Goal: Find specific page/section: Find specific page/section

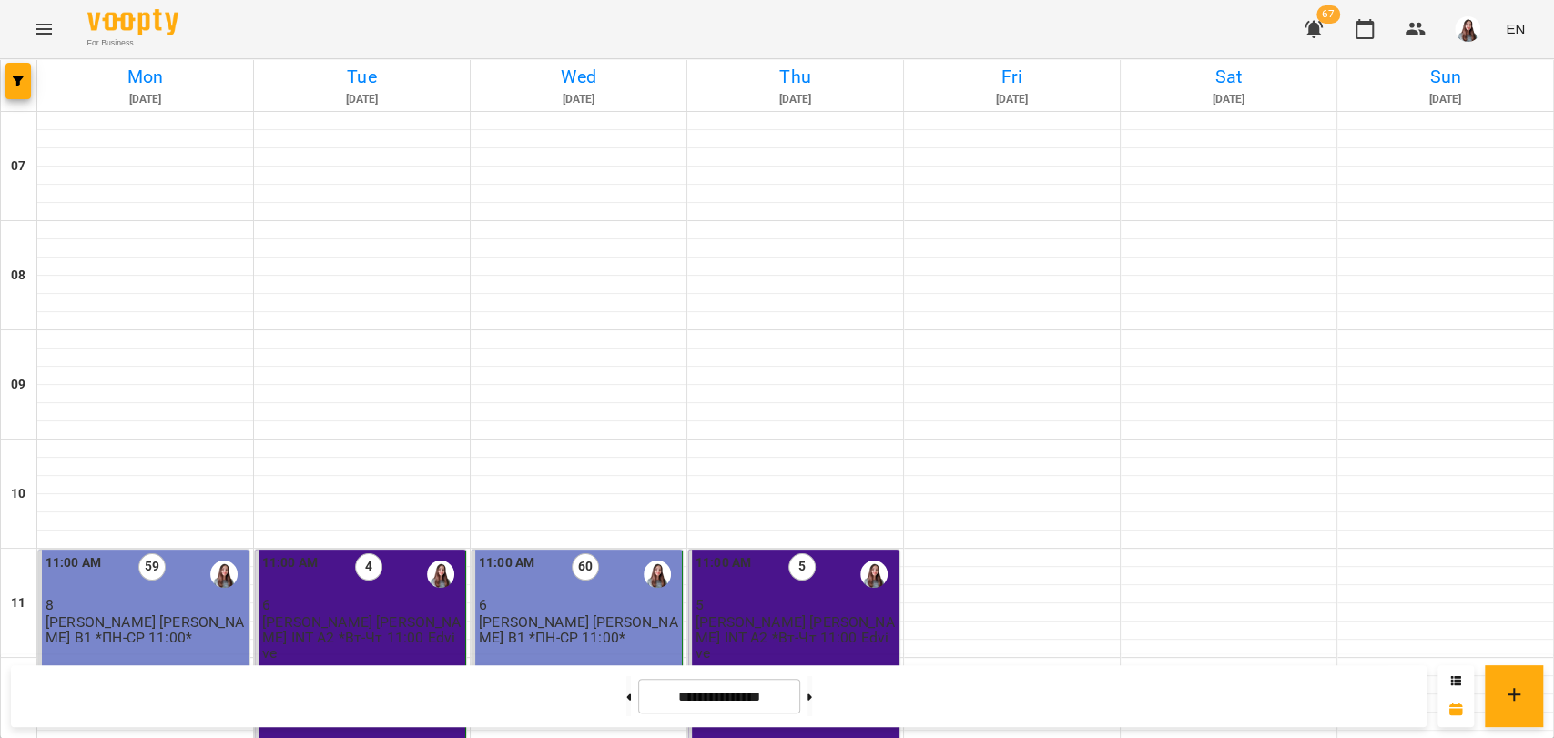
scroll to position [606, 0]
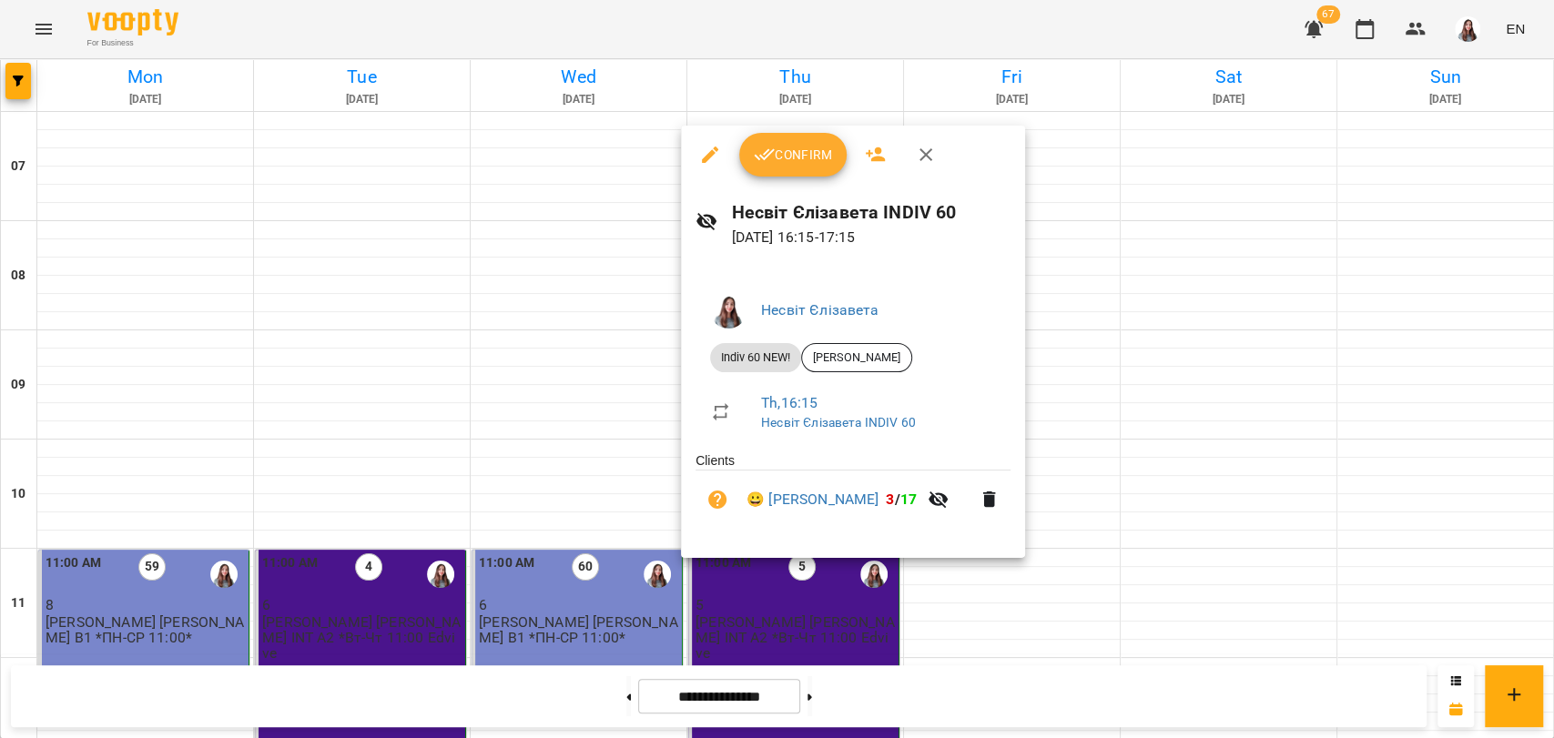
click at [801, 147] on span "Confirm" at bounding box center [793, 155] width 78 height 22
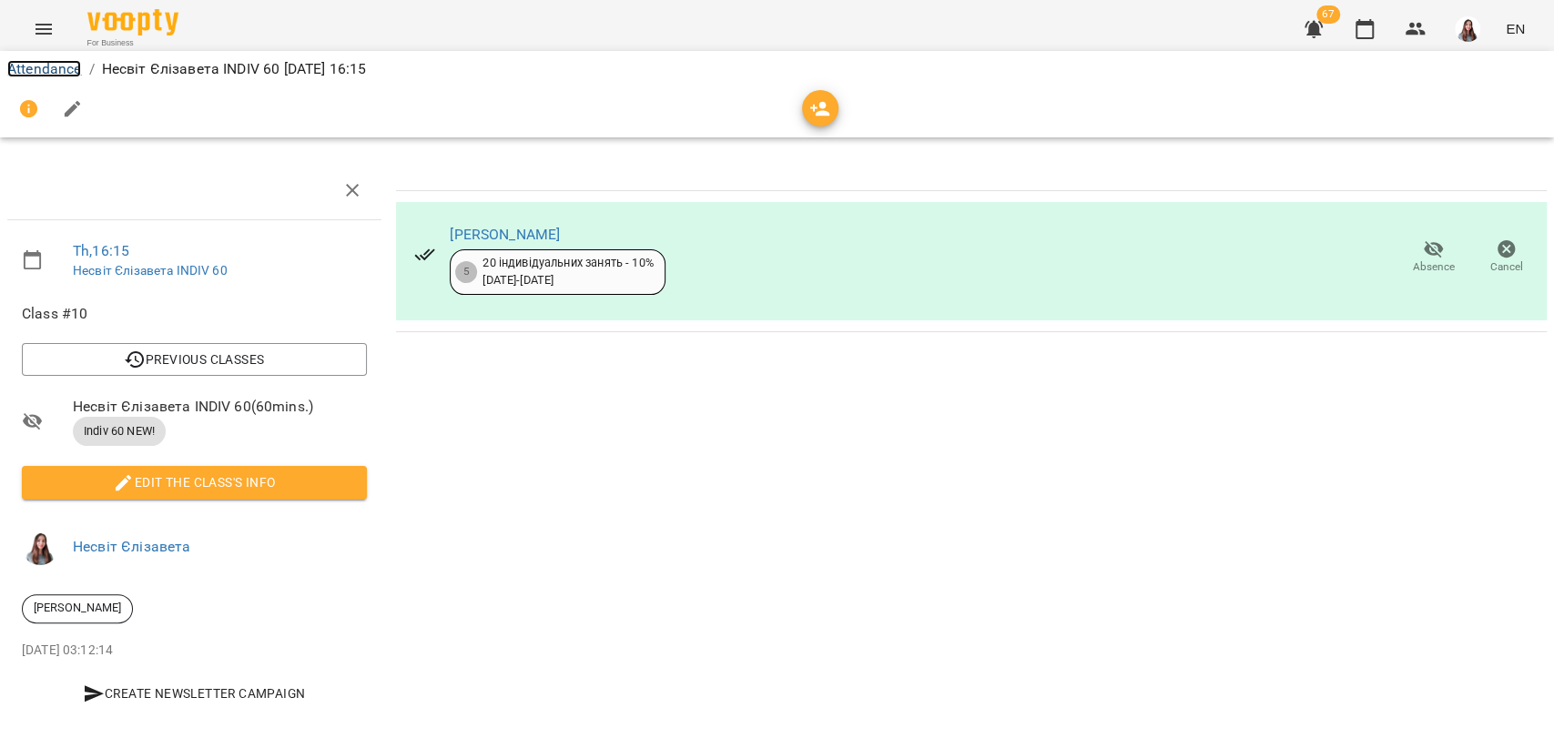
click at [31, 66] on link "Attendance" at bounding box center [44, 68] width 74 height 17
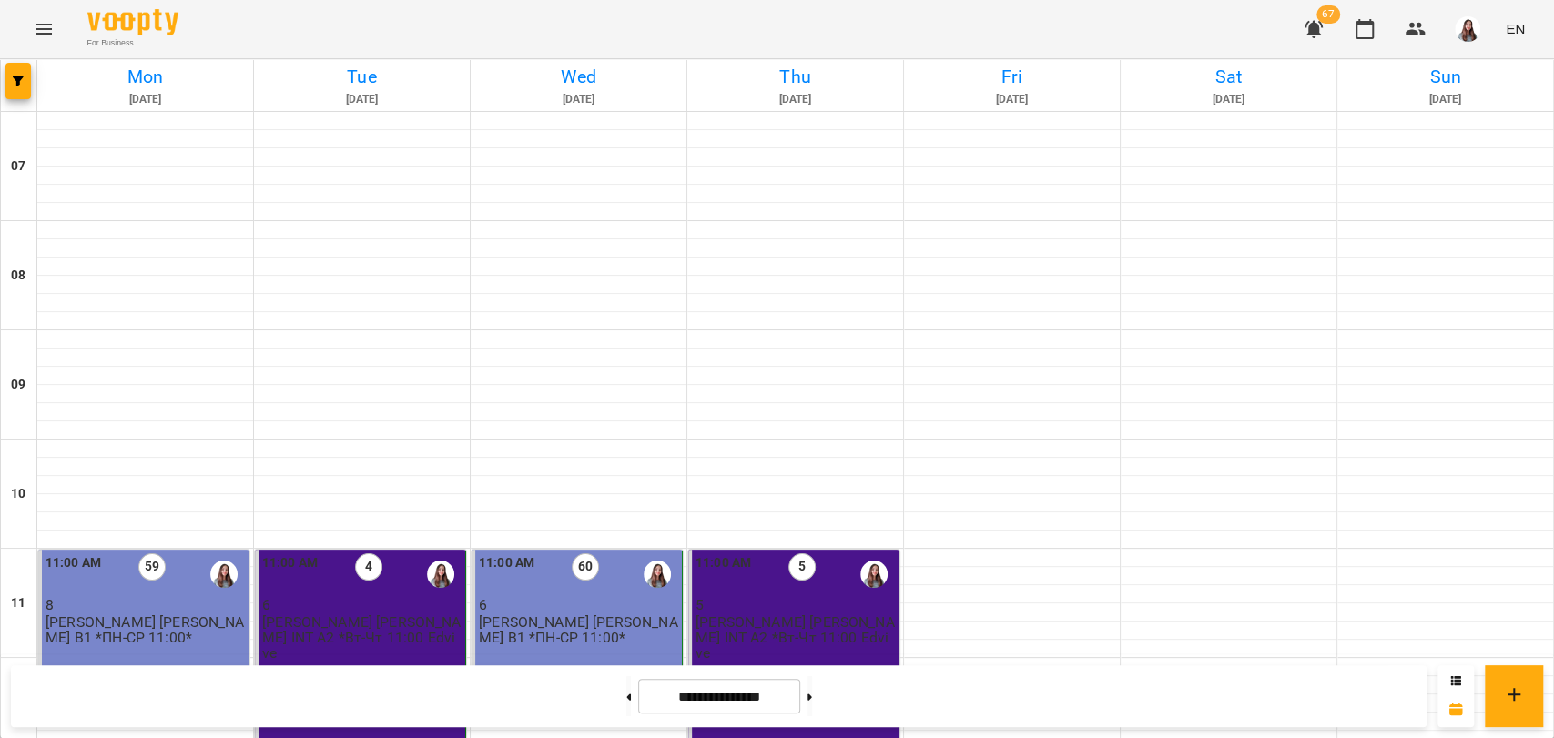
scroll to position [1011, 0]
click at [1475, 20] on img "button" at bounding box center [1466, 28] width 25 height 25
click at [1428, 61] on span "Несвіт Єлізавета" at bounding box center [1469, 69] width 123 height 22
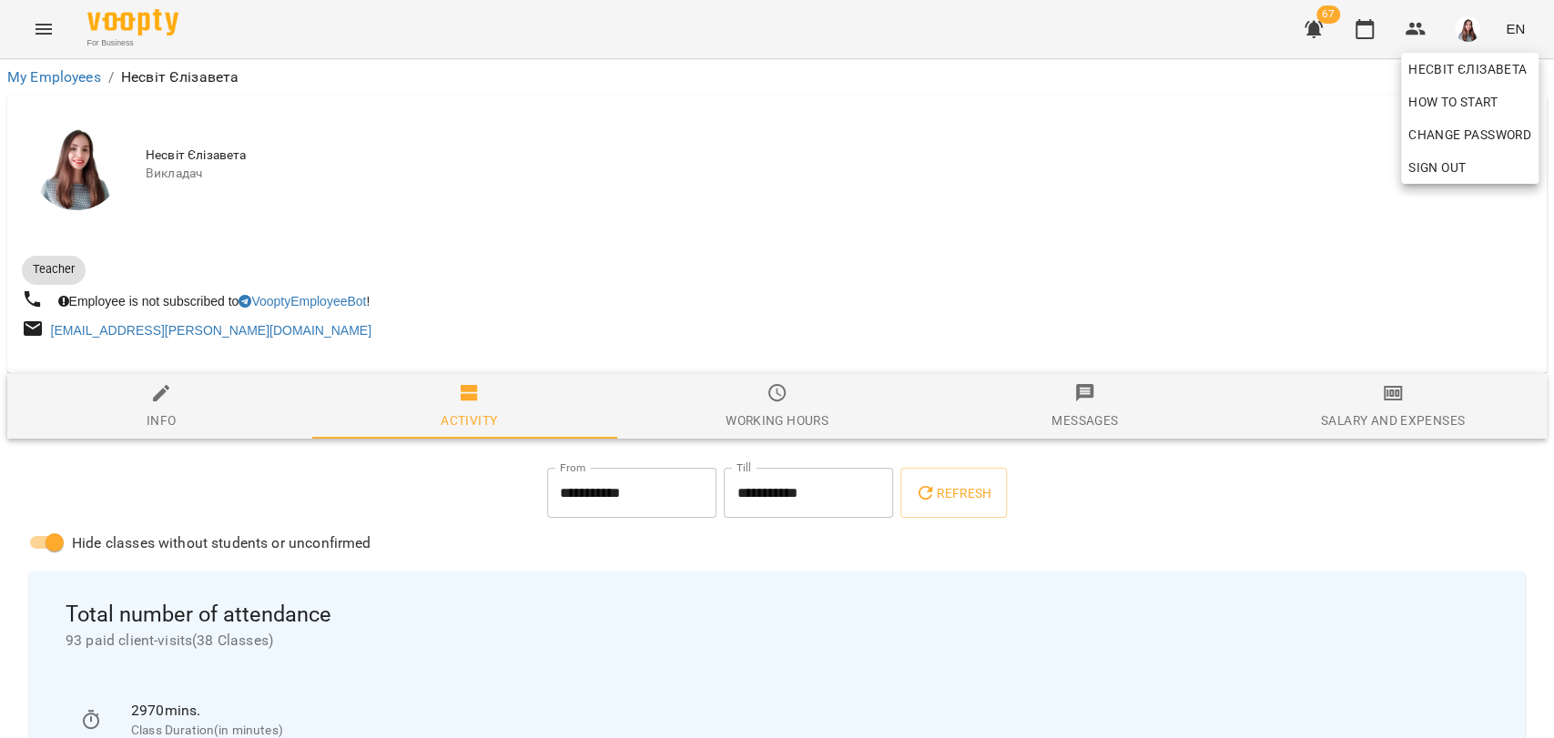
click at [1037, 238] on div at bounding box center [777, 369] width 1554 height 738
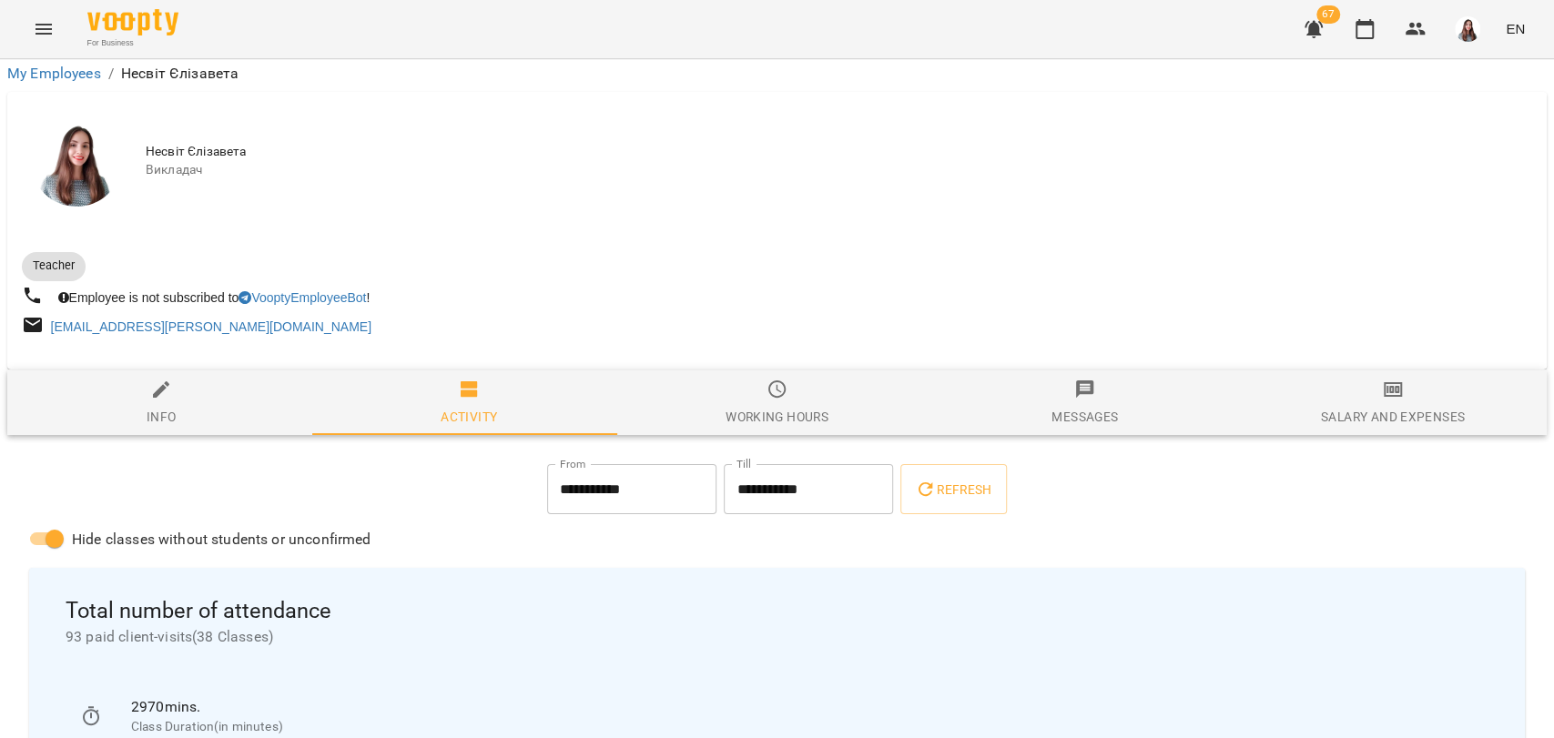
scroll to position [202, 0]
click at [1351, 24] on button "button" at bounding box center [1364, 29] width 44 height 44
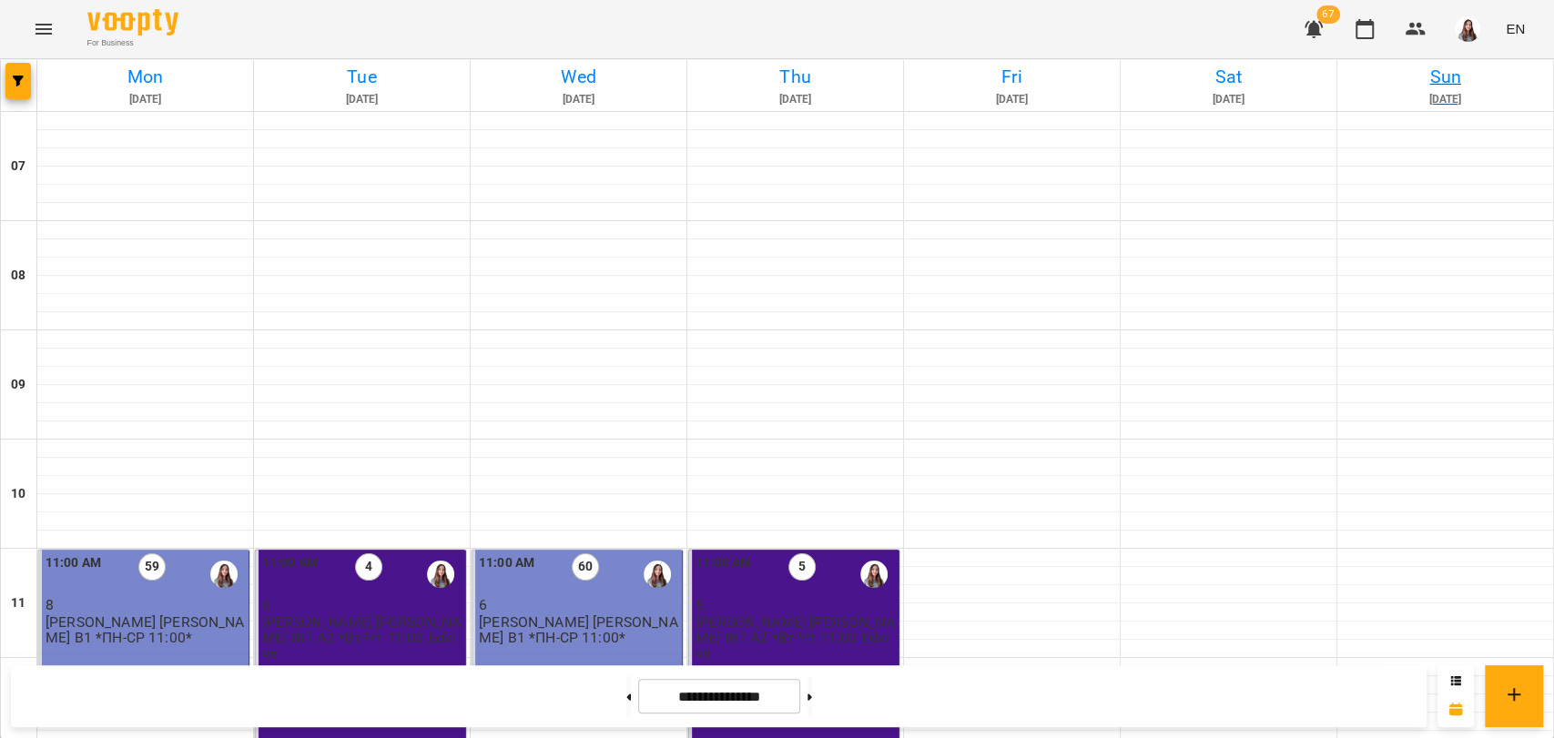
scroll to position [799, 0]
